Goal: Task Accomplishment & Management: Manage account settings

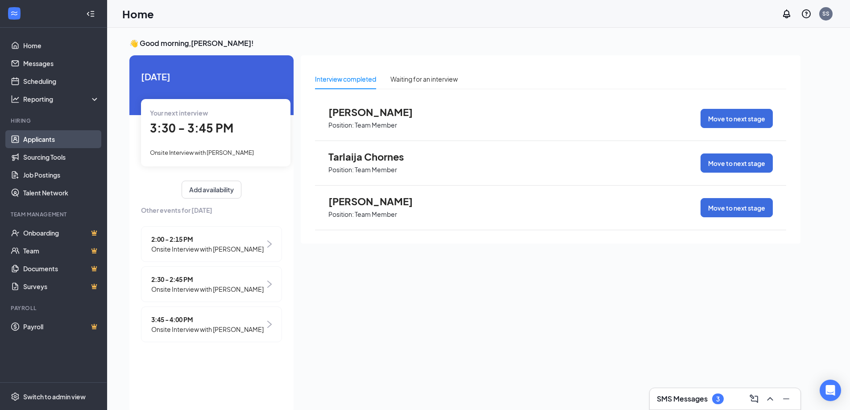
click at [50, 141] on link "Applicants" at bounding box center [61, 139] width 76 height 18
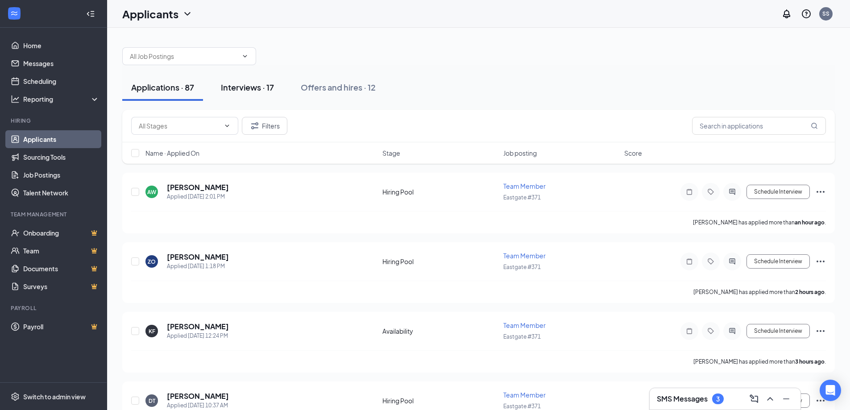
click at [260, 88] on div "Interviews · 17" at bounding box center [247, 87] width 53 height 11
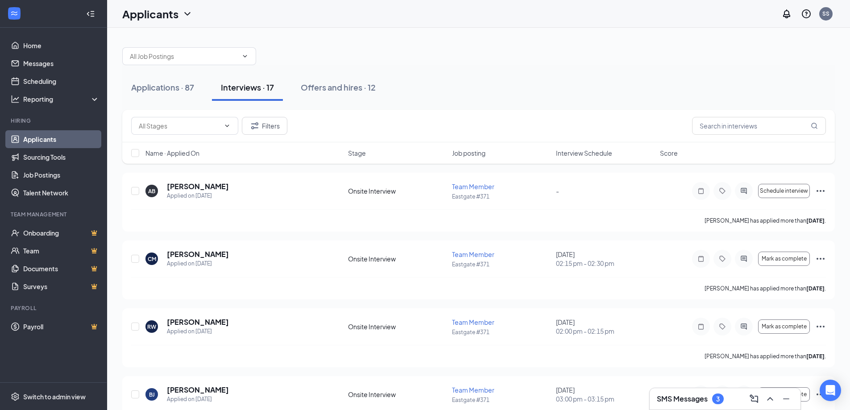
click at [588, 150] on span "Interview Schedule" at bounding box center [584, 153] width 56 height 9
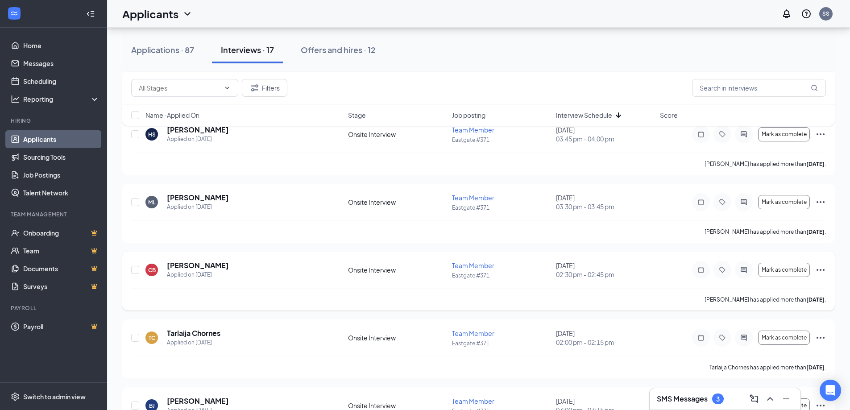
scroll to position [312, 0]
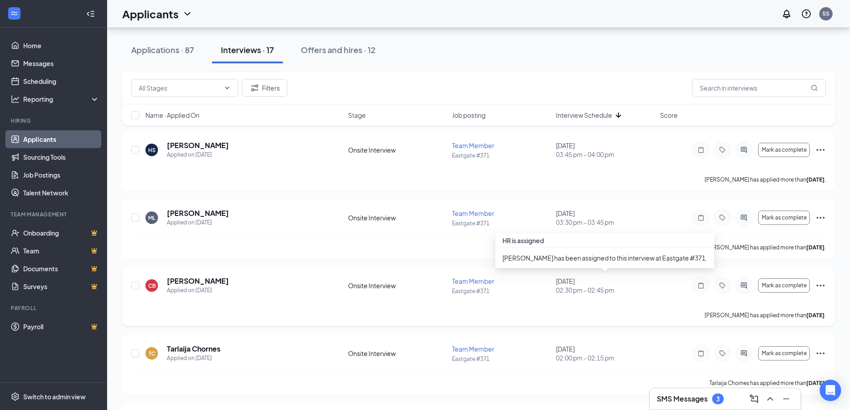
drag, startPoint x: 638, startPoint y: 279, endPoint x: 543, endPoint y: 286, distance: 95.3
click at [543, 286] on div "Team Member Eastgate #371" at bounding box center [501, 286] width 99 height 18
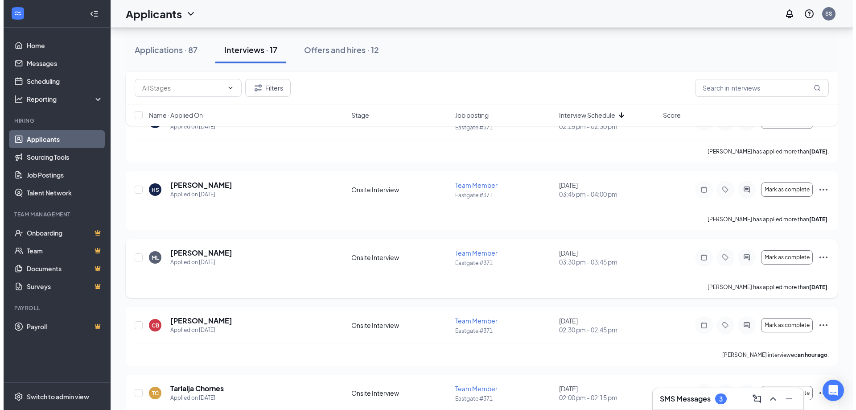
scroll to position [268, 0]
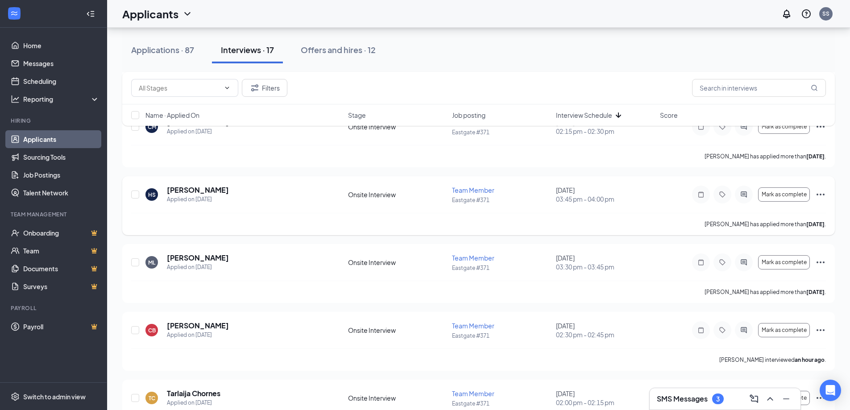
click at [206, 190] on h5 "[PERSON_NAME]" at bounding box center [198, 190] width 62 height 10
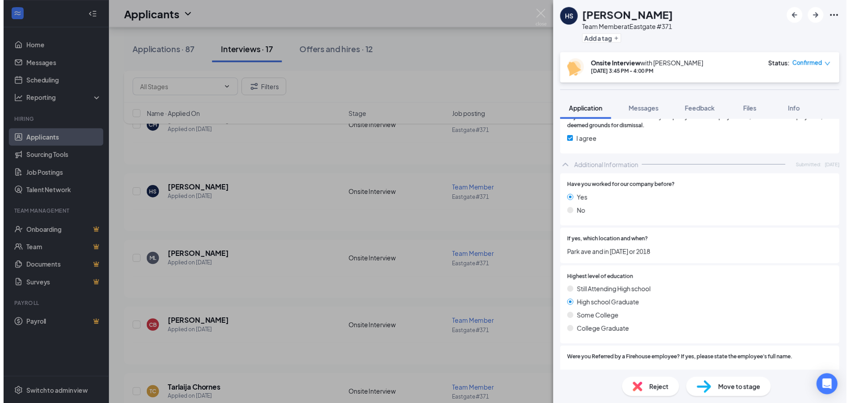
scroll to position [655, 0]
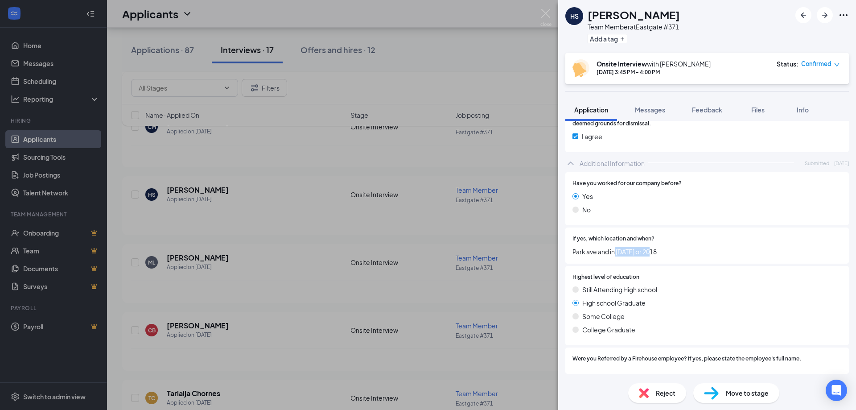
drag, startPoint x: 614, startPoint y: 251, endPoint x: 667, endPoint y: 251, distance: 52.6
click at [667, 251] on span "Park ave and in [DATE] or 2018" at bounding box center [707, 252] width 269 height 10
click at [685, 247] on span "Park ave and in [DATE] or 2018" at bounding box center [707, 252] width 269 height 10
click at [512, 228] on div "HS [PERSON_NAME] Team Member at [GEOGRAPHIC_DATA] #371 Add a tag Onsite Intervi…" at bounding box center [428, 205] width 856 height 410
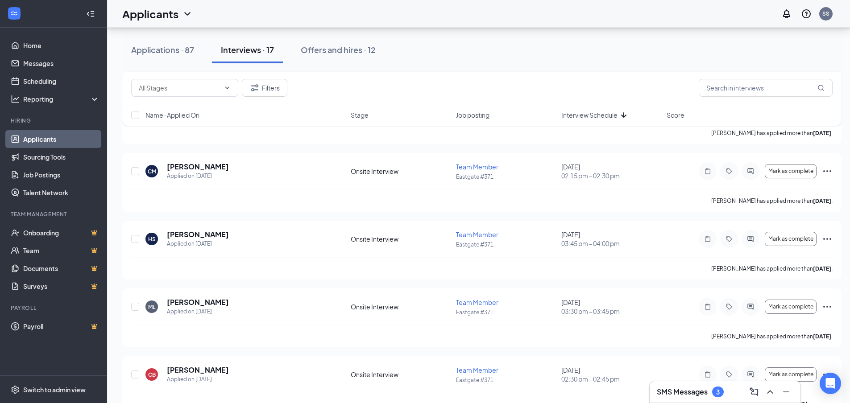
scroll to position [89, 0]
